Goal: Information Seeking & Learning: Learn about a topic

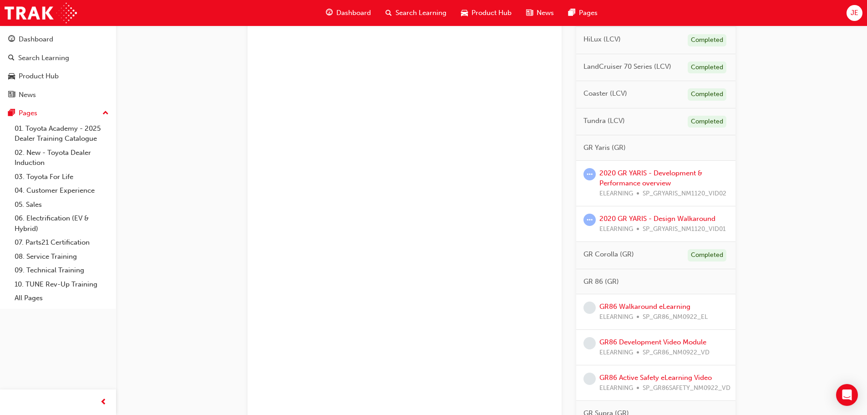
scroll to position [774, 0]
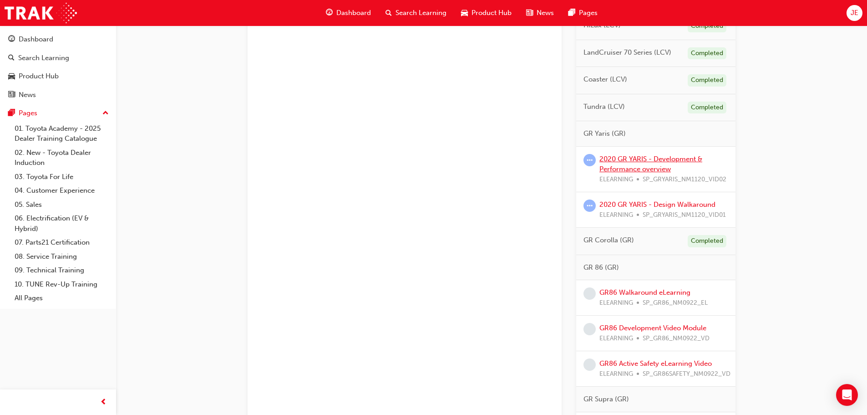
click at [622, 158] on link "2020 GR YARIS - Development & Performance overview" at bounding box center [650, 164] width 103 height 19
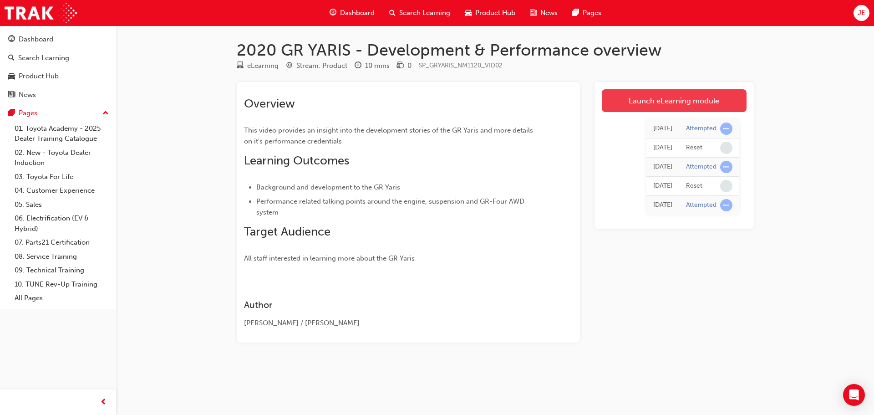
click at [633, 99] on link "Launch eLearning module" at bounding box center [674, 100] width 145 height 23
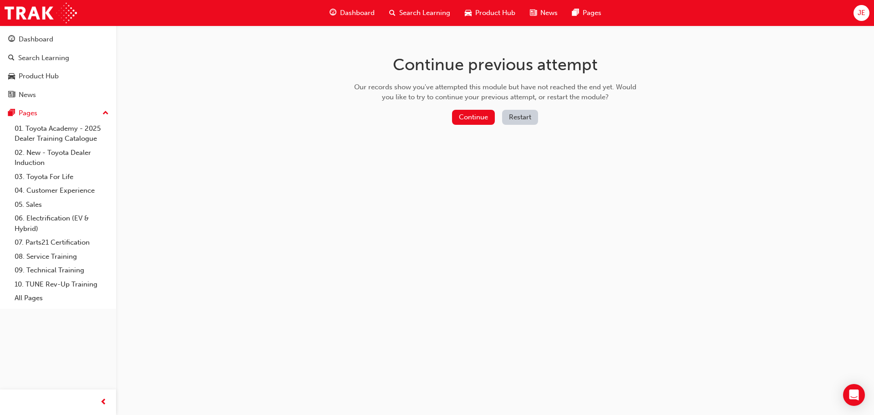
click at [516, 115] on button "Restart" at bounding box center [520, 117] width 36 height 15
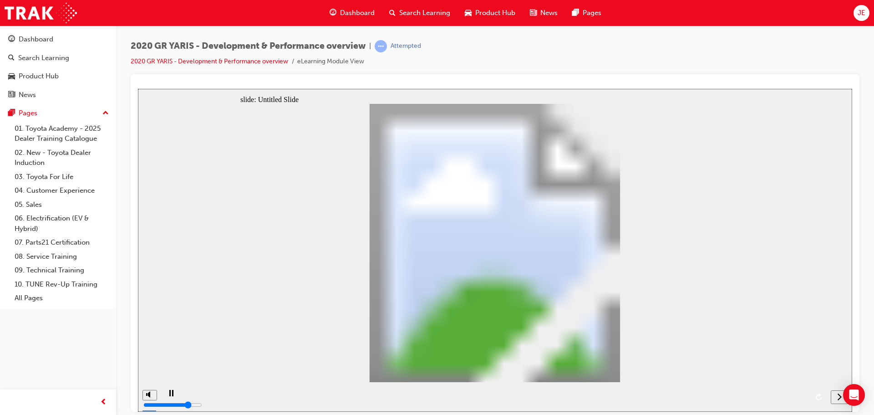
click at [351, 12] on span "Dashboard" at bounding box center [357, 13] width 35 height 10
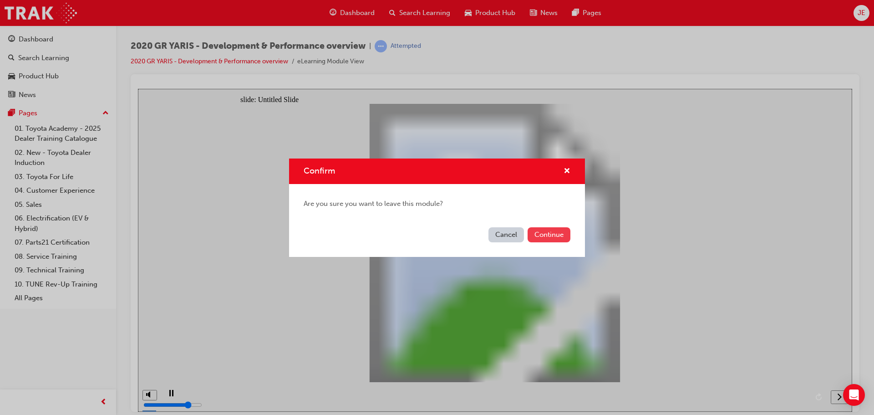
click at [549, 236] on button "Continue" at bounding box center [548, 234] width 43 height 15
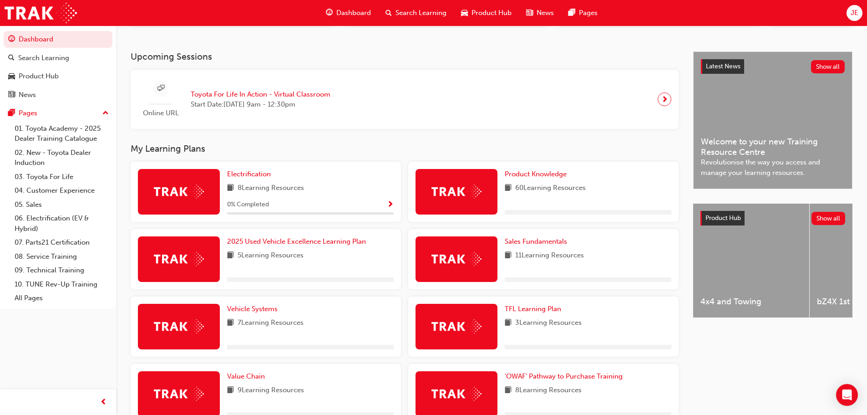
scroll to position [182, 0]
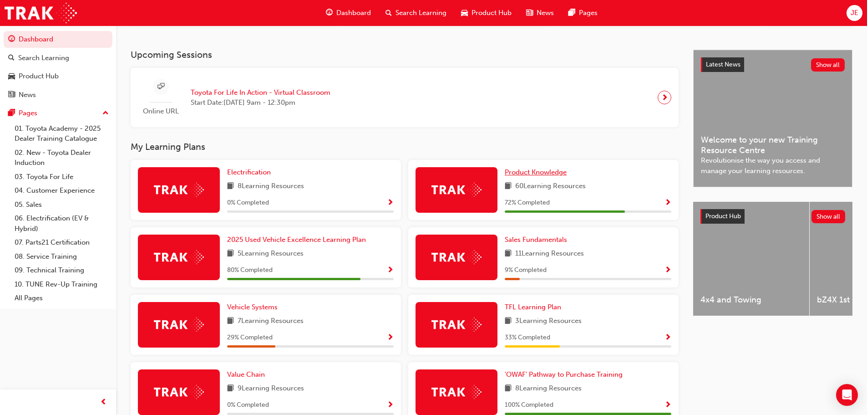
click at [549, 175] on span "Product Knowledge" at bounding box center [536, 172] width 62 height 8
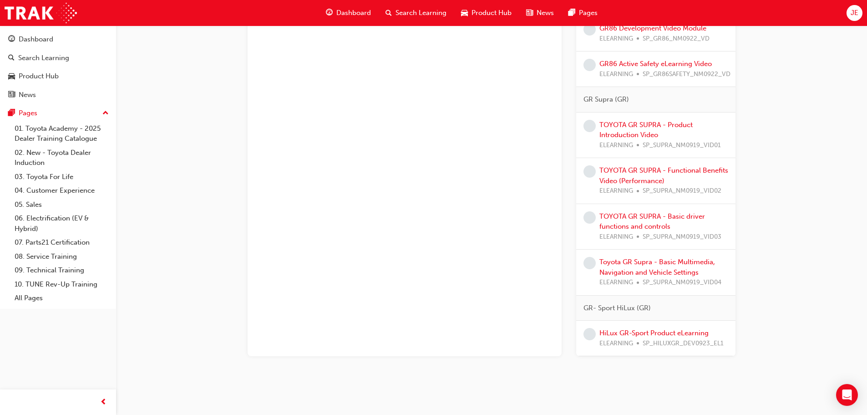
scroll to position [1088, 0]
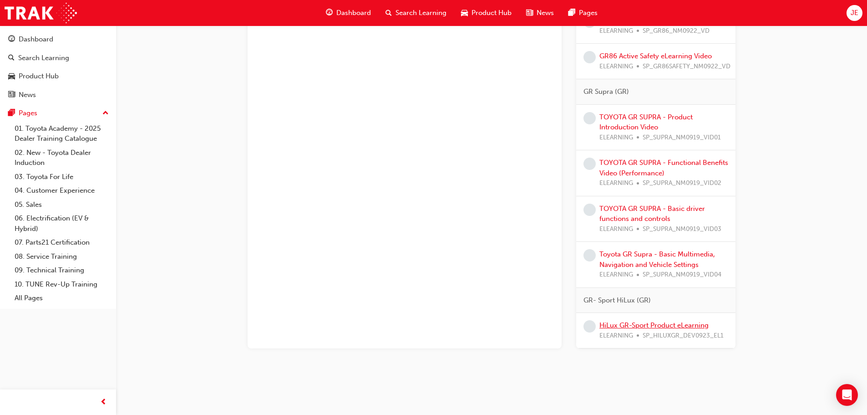
click at [634, 321] on link "HiLux GR-Sport Product eLearning" at bounding box center [653, 325] width 109 height 8
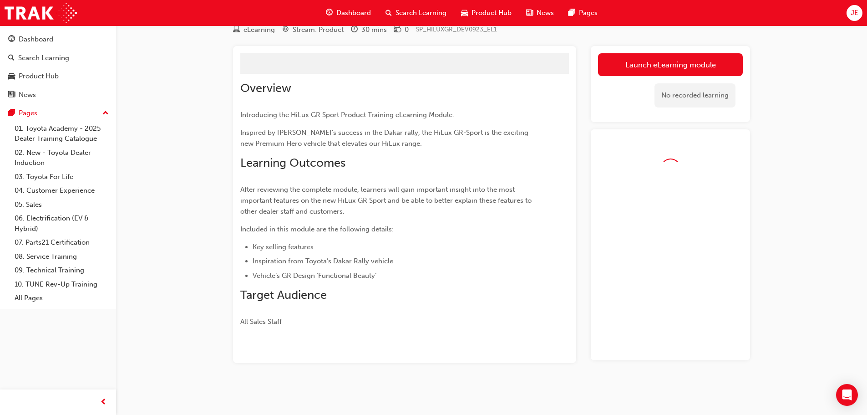
scroll to position [59, 0]
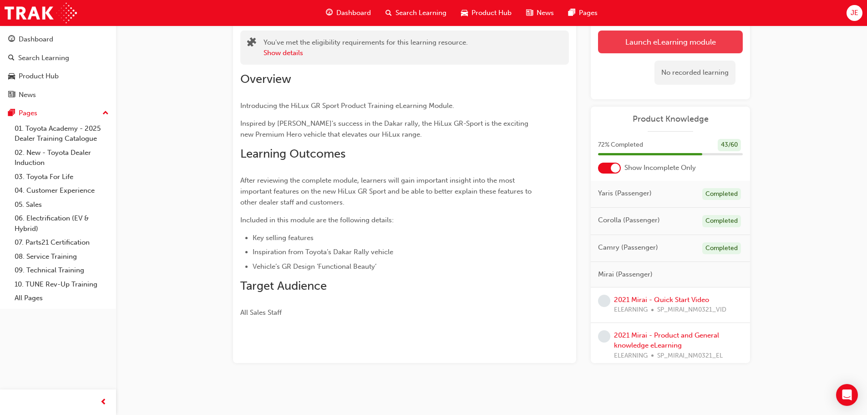
click at [636, 41] on link "Launch eLearning module" at bounding box center [670, 41] width 145 height 23
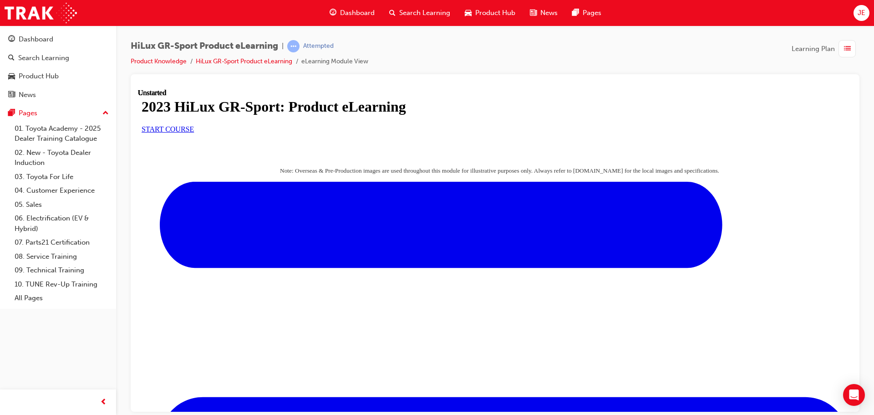
click at [194, 132] on span "START COURSE" at bounding box center [168, 129] width 52 height 8
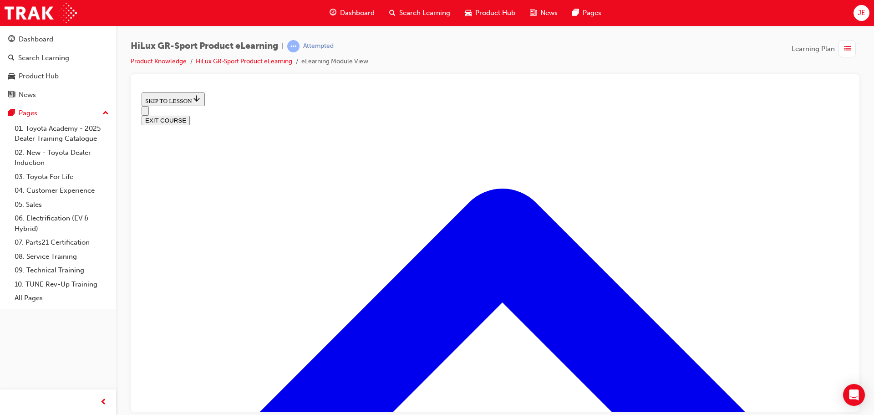
scroll to position [438, 0]
